Goal: Obtain resource: Obtain resource

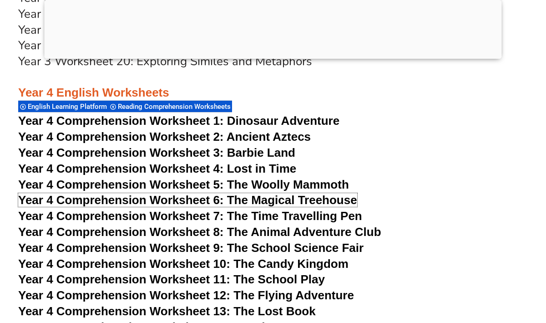
scroll to position [3671, 0]
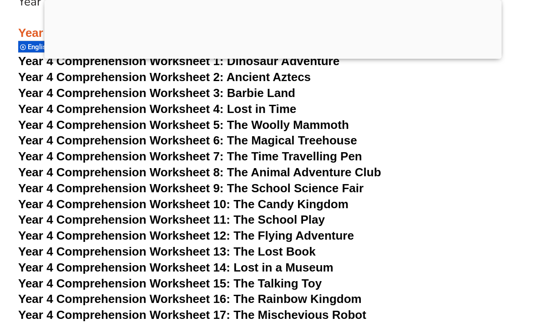
scroll to position [3753, 0]
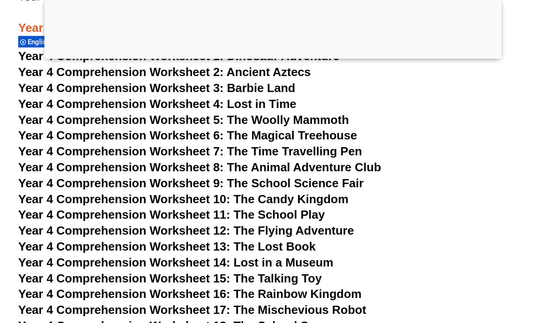
click at [224, 218] on span "Year 4 Comprehension Worksheet 11: The School Play" at bounding box center [171, 215] width 307 height 14
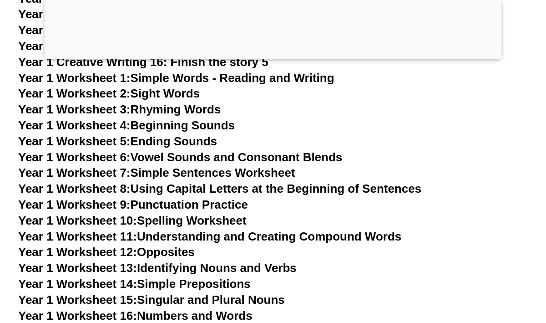
scroll to position [1761, 0]
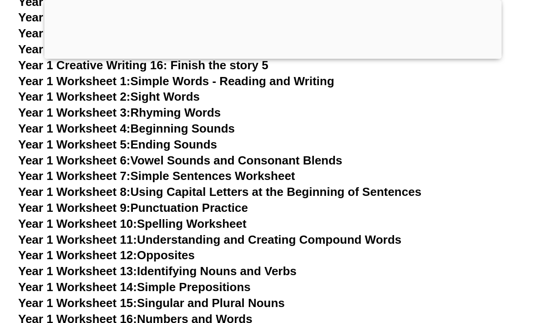
click at [201, 156] on link "Year 1 Worksheet 6: Vowel Sounds and Consonant Blends" at bounding box center [180, 160] width 324 height 14
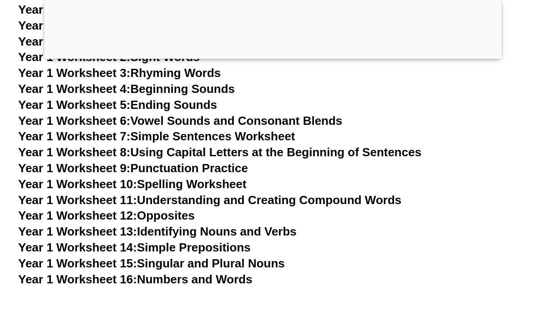
scroll to position [1800, 0]
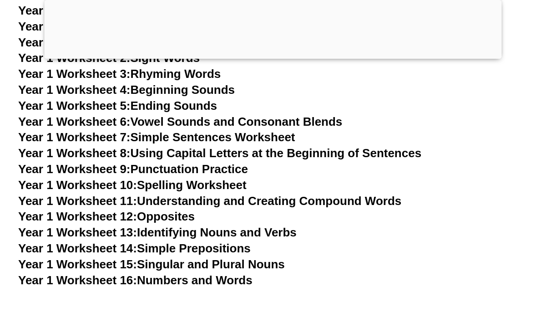
click at [245, 115] on link "Year 1 Worksheet 6: Vowel Sounds and Consonant Blends" at bounding box center [180, 122] width 324 height 14
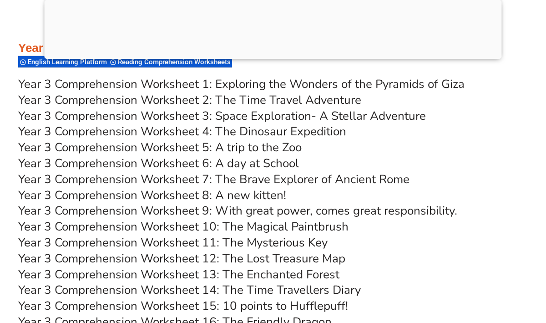
scroll to position [3054, 0]
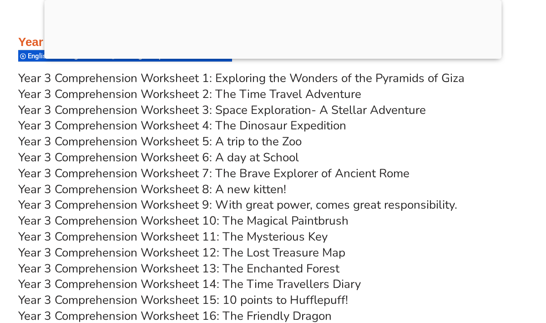
click at [210, 205] on link "Year 3 Comprehension Worksheet 9: With great power, comes great responsibility." at bounding box center [237, 205] width 439 height 16
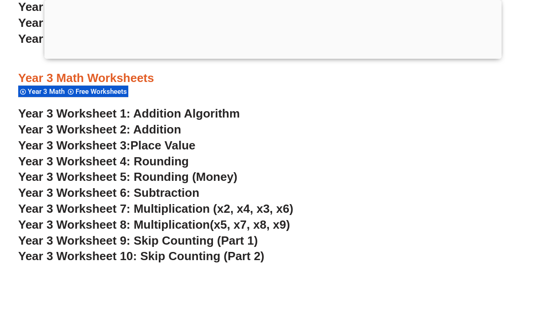
scroll to position [1320, 0]
